Goal: Use online tool/utility: Utilize a website feature to perform a specific function

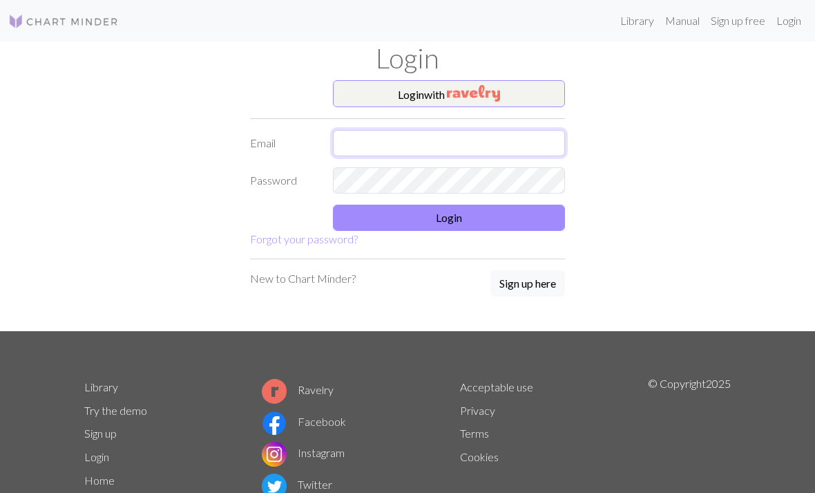
type input "[EMAIL_ADDRESS][DOMAIN_NAME]"
click at [503, 212] on button "Login" at bounding box center [449, 218] width 232 height 26
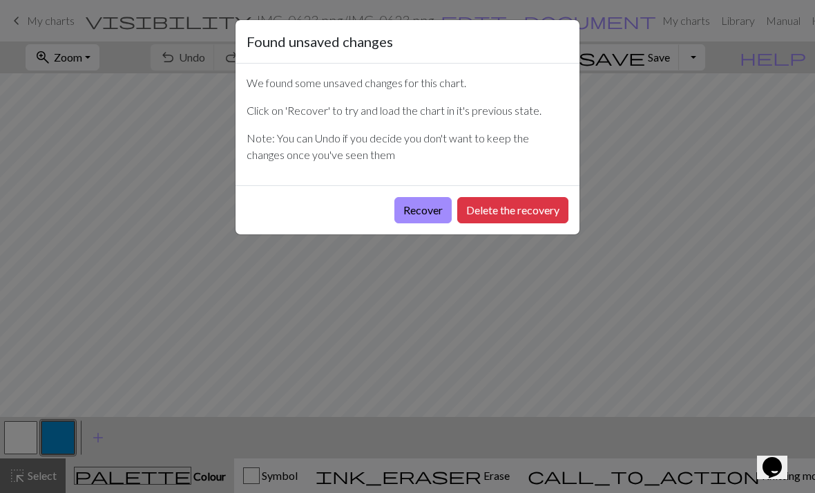
click at [435, 204] on button "Recover" at bounding box center [423, 210] width 57 height 26
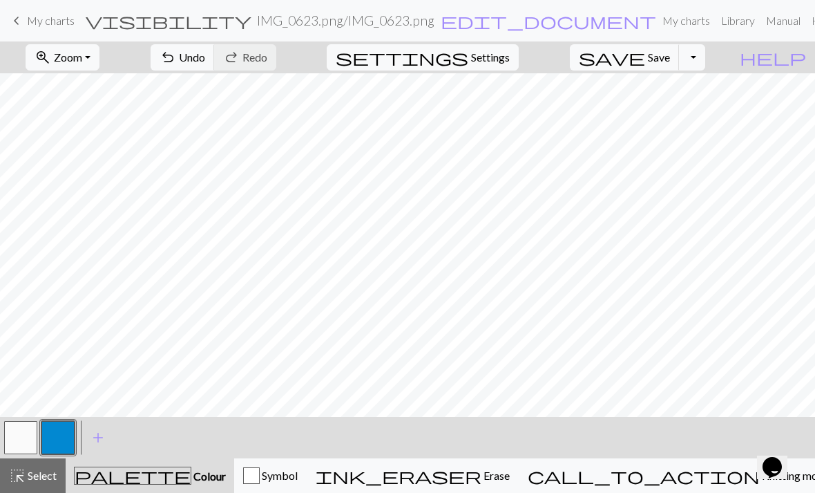
click at [657, 20] on link "My charts" at bounding box center [686, 21] width 59 height 28
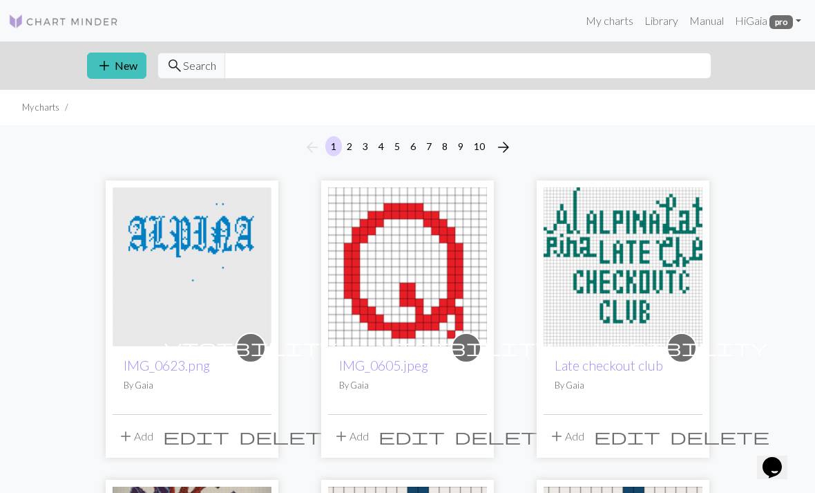
click at [130, 68] on button "add New" at bounding box center [116, 66] width 59 height 26
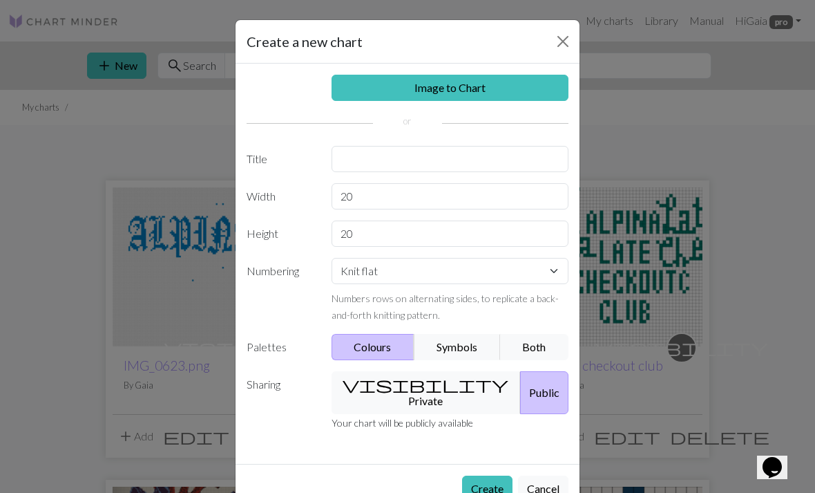
click at [494, 82] on link "Image to Chart" at bounding box center [451, 88] width 238 height 26
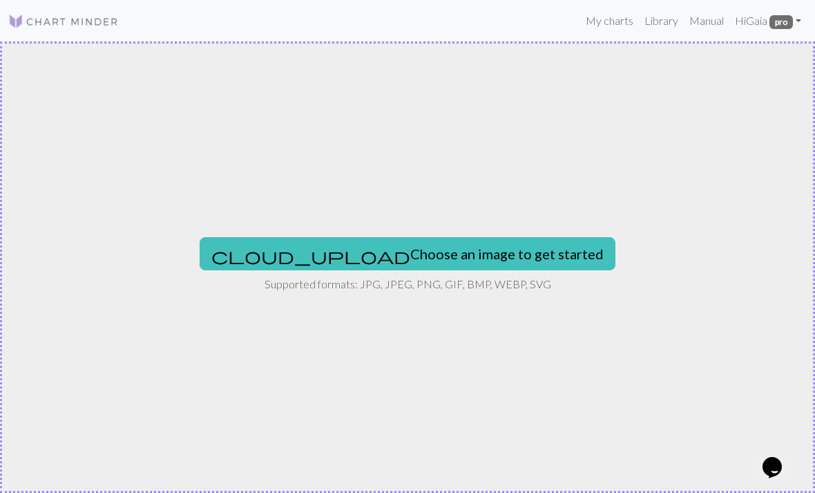
click at [432, 247] on button "cloud_upload Choose an image to get started" at bounding box center [408, 253] width 416 height 33
type input "C:\fakepath\IMG_0624.png"
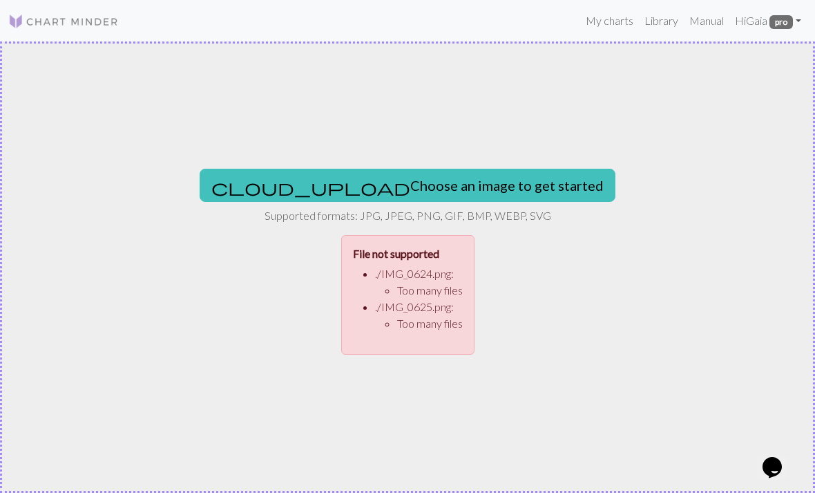
click at [496, 176] on button "cloud_upload Choose an image to get started" at bounding box center [408, 185] width 416 height 33
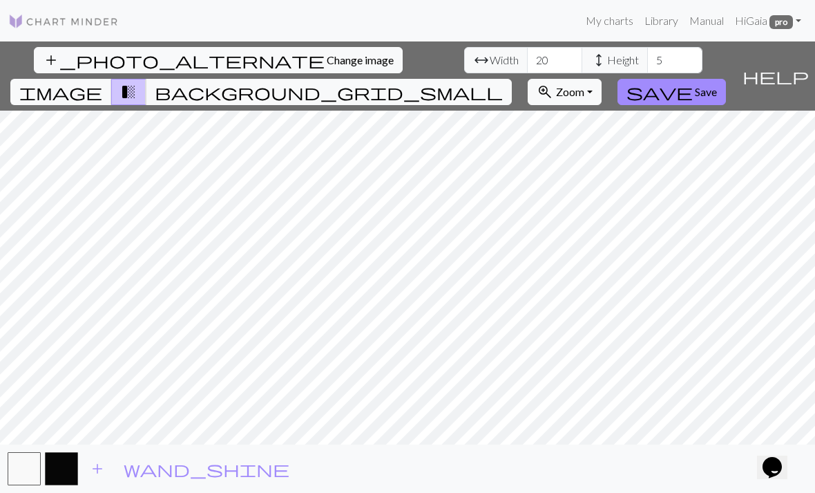
click at [327, 63] on span "Change image" at bounding box center [360, 59] width 67 height 13
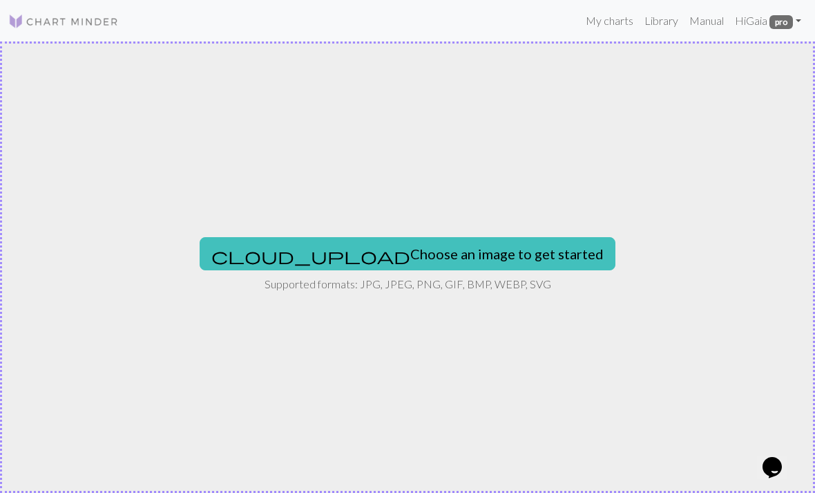
click at [497, 247] on button "cloud_upload Choose an image to get started" at bounding box center [408, 253] width 416 height 33
type input "C:\fakepath\IMG_2470.jpeg"
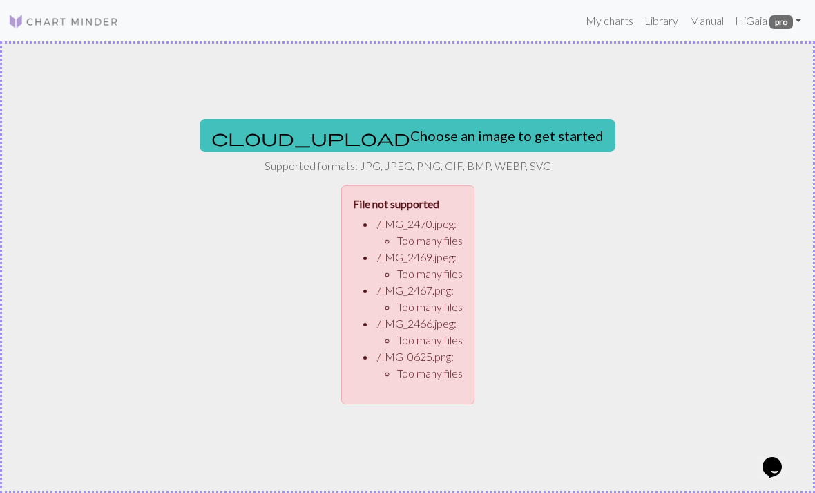
click at [485, 130] on button "cloud_upload Choose an image to get started" at bounding box center [408, 135] width 416 height 33
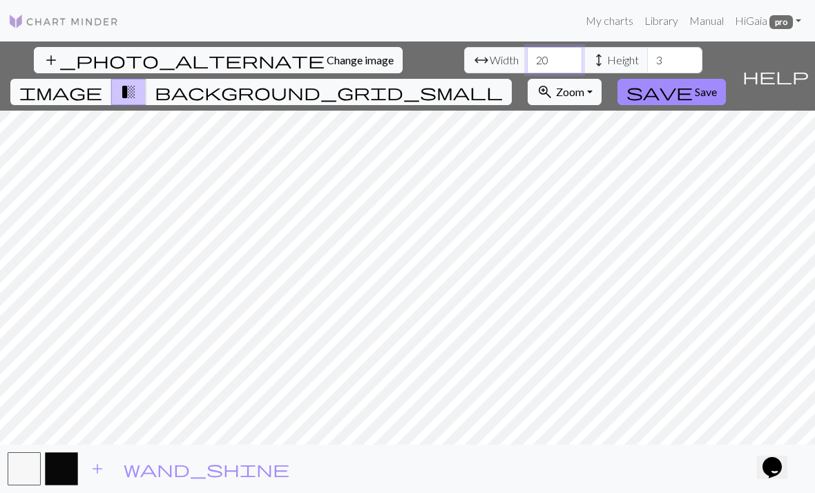
click at [527, 57] on input "20" at bounding box center [554, 60] width 55 height 26
type input "2"
type input "100"
click at [648, 54] on input "3" at bounding box center [675, 60] width 55 height 26
type input "100"
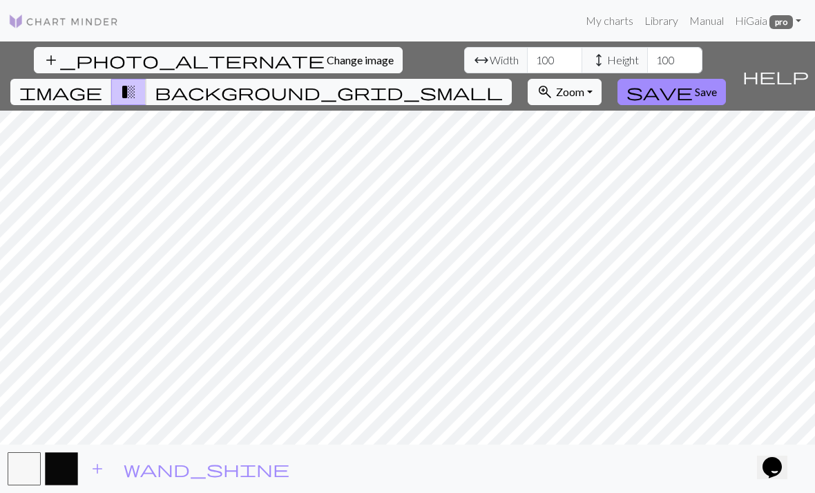
click at [717, 85] on span "Save" at bounding box center [706, 91] width 22 height 13
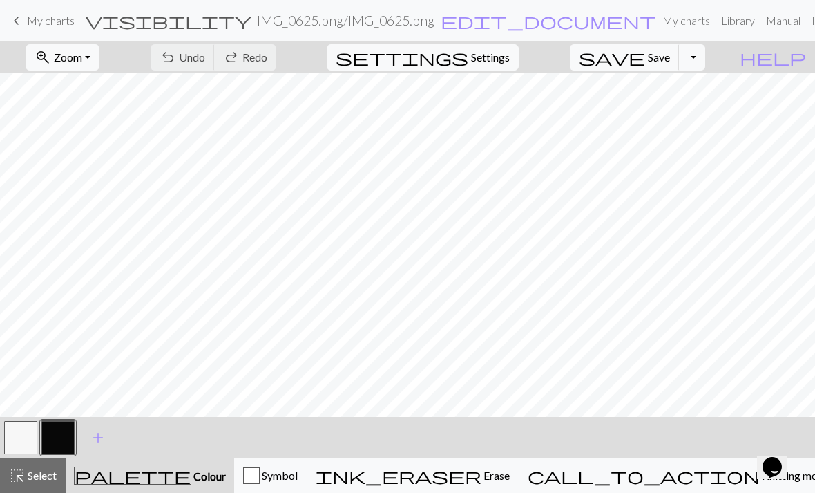
click at [64, 440] on button "button" at bounding box center [57, 437] width 33 height 33
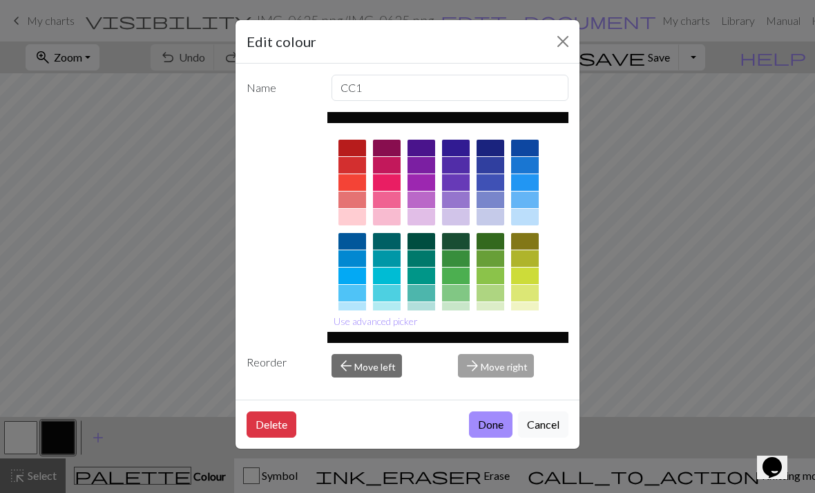
click at [379, 259] on div at bounding box center [387, 258] width 28 height 17
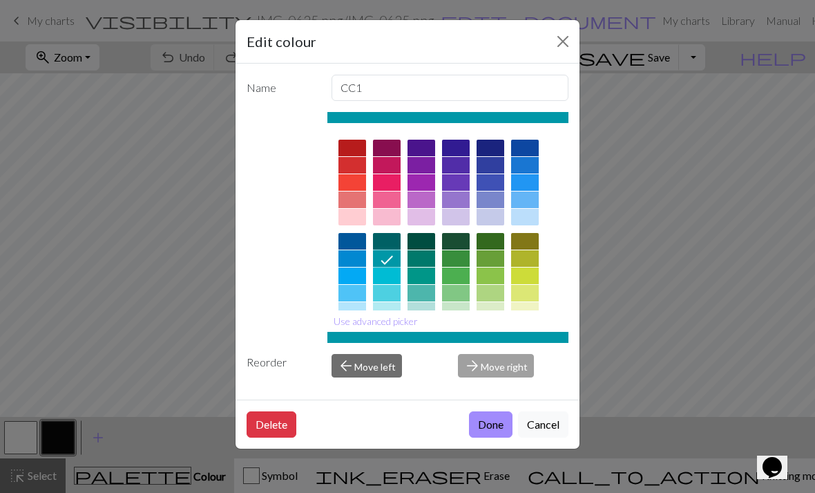
click at [493, 437] on button "Done" at bounding box center [491, 424] width 44 height 26
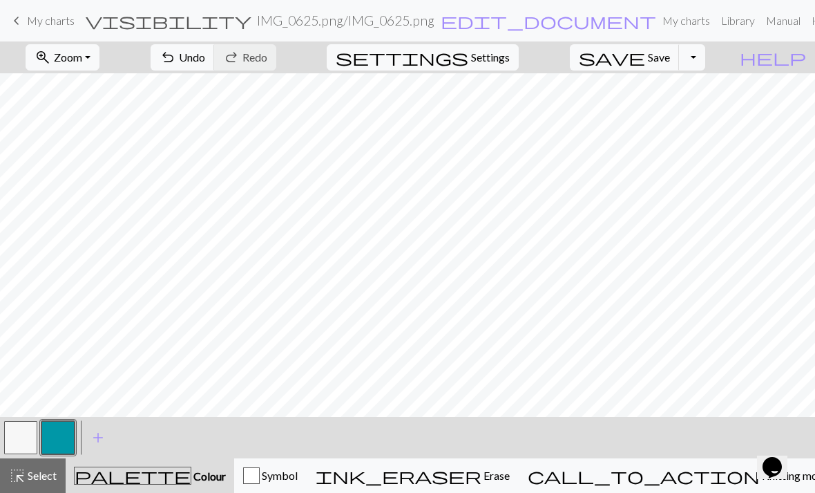
click at [82, 64] on span "Zoom" at bounding box center [68, 56] width 28 height 13
click at [113, 90] on button "Fit all" at bounding box center [80, 88] width 109 height 22
